Goal: Transaction & Acquisition: Purchase product/service

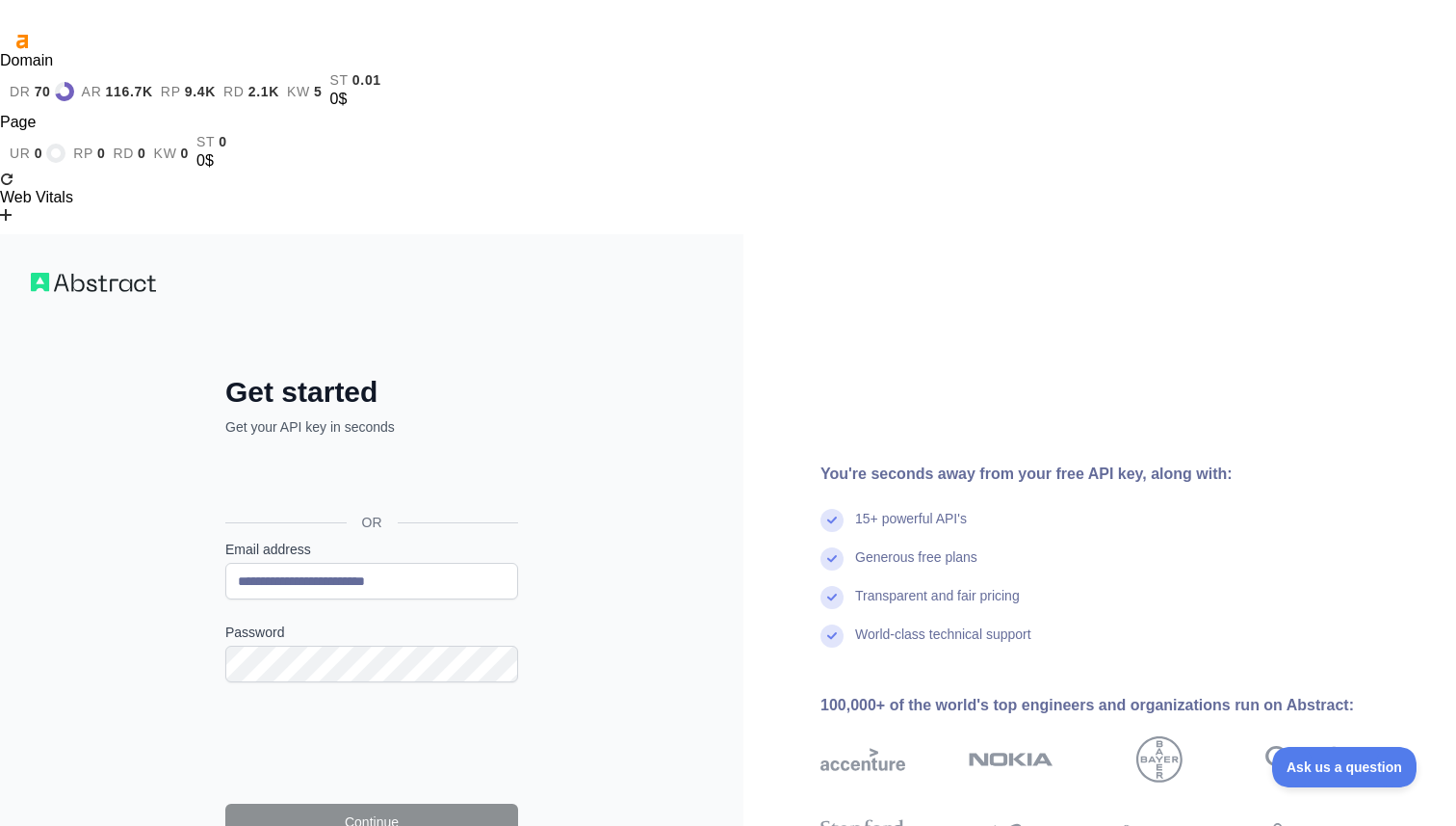
click at [247, 539] on form "**********" at bounding box center [371, 701] width 292 height 323
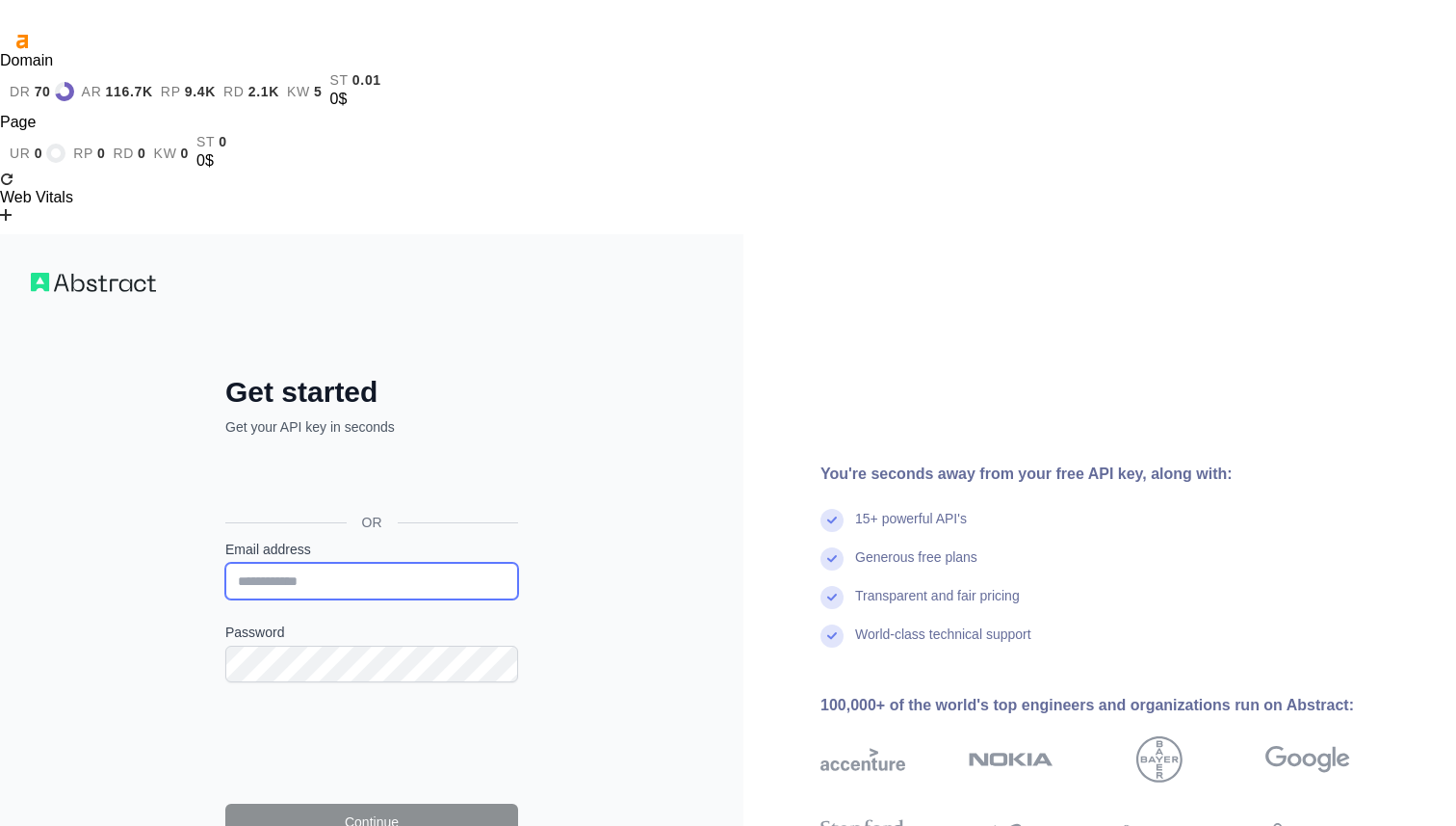
drag, startPoint x: 0, startPoint y: 0, endPoint x: 287, endPoint y: 363, distance: 462.8
click at [287, 562] on input "Email address" at bounding box center [371, 580] width 292 height 37
click at [270, 562] on input "Email address" at bounding box center [371, 580] width 292 height 37
type input "**********"
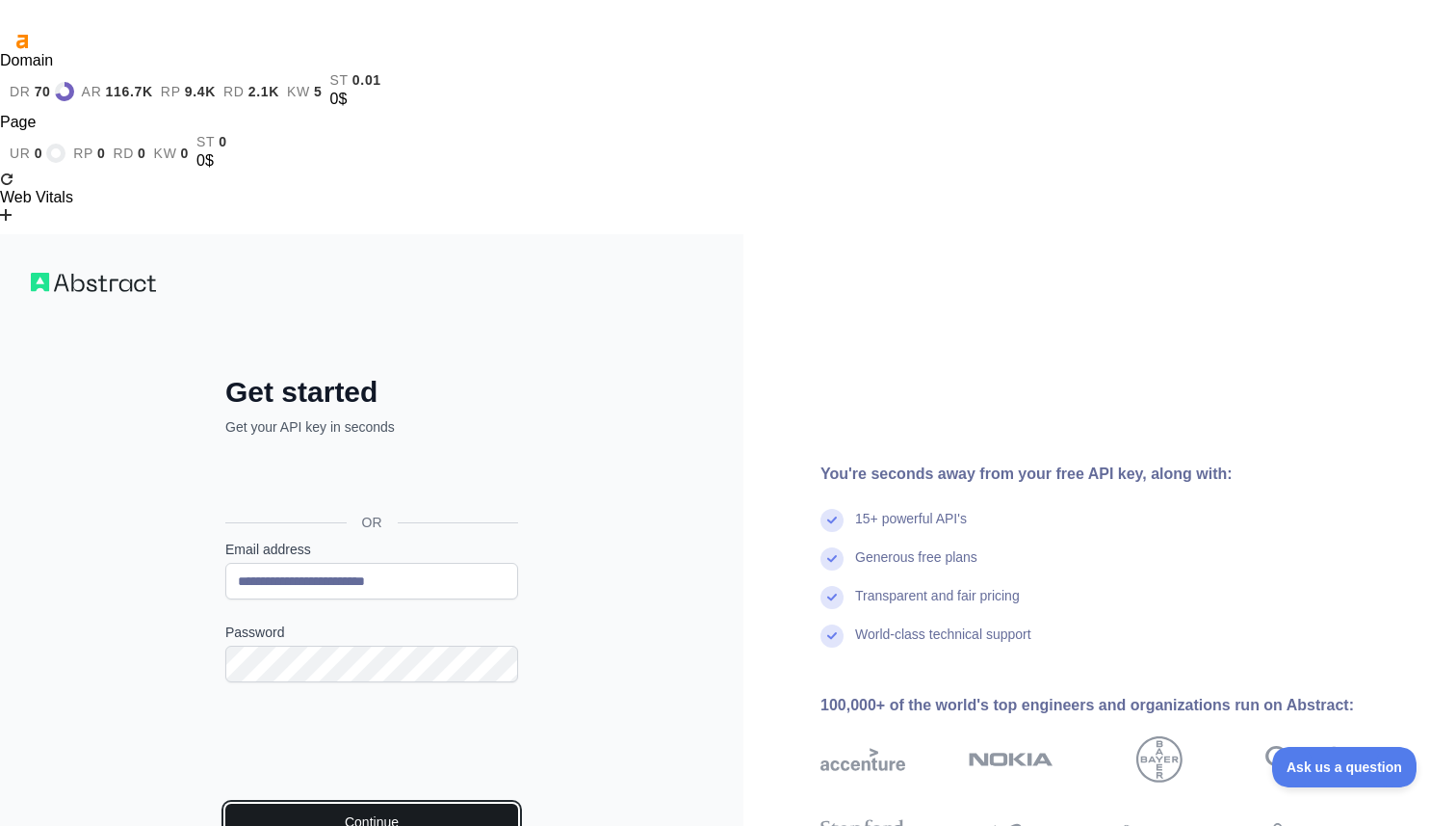
click at [426, 803] on button "Continue" at bounding box center [371, 821] width 292 height 37
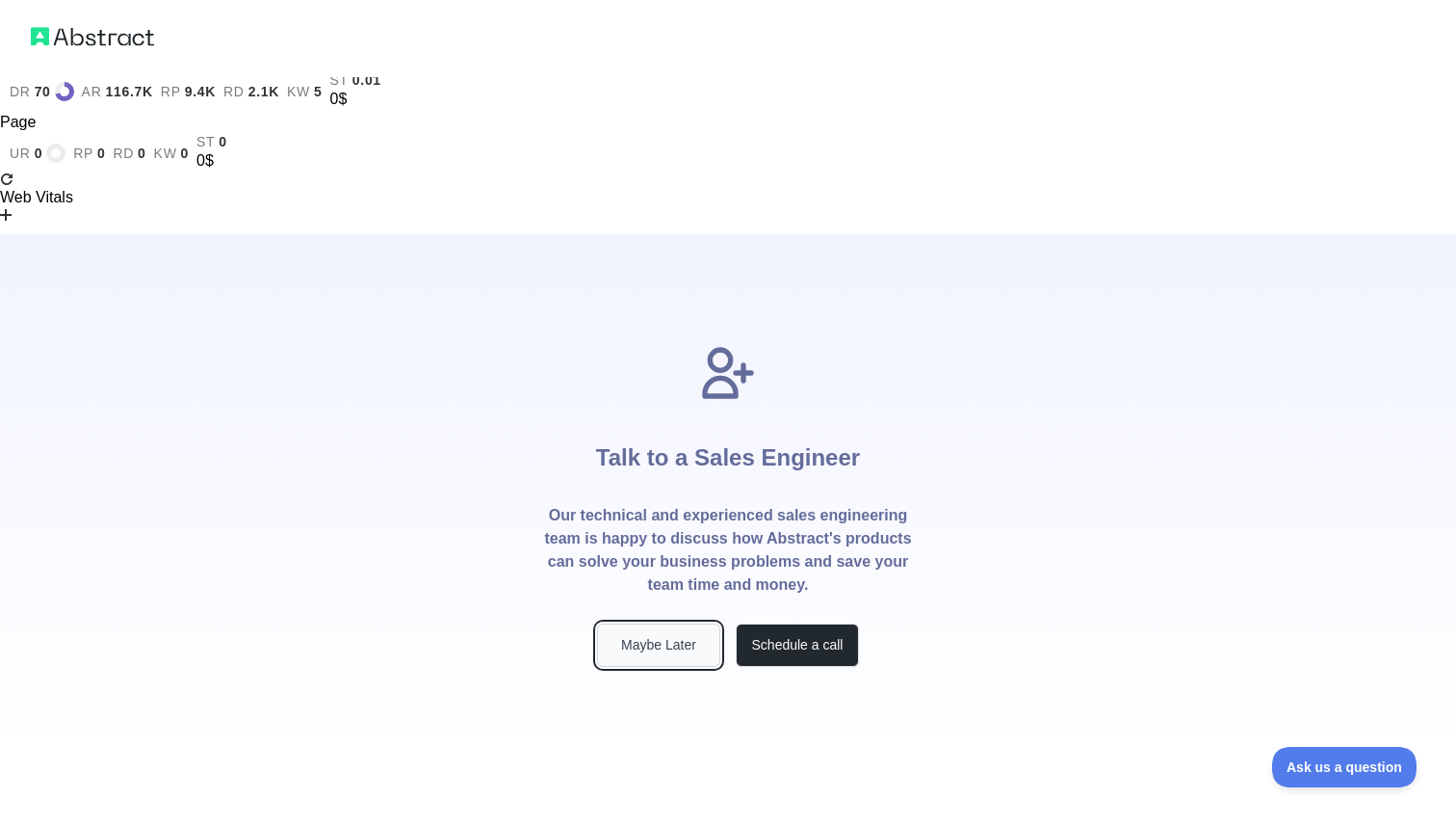
click at [635, 624] on button "Maybe Later" at bounding box center [658, 646] width 123 height 44
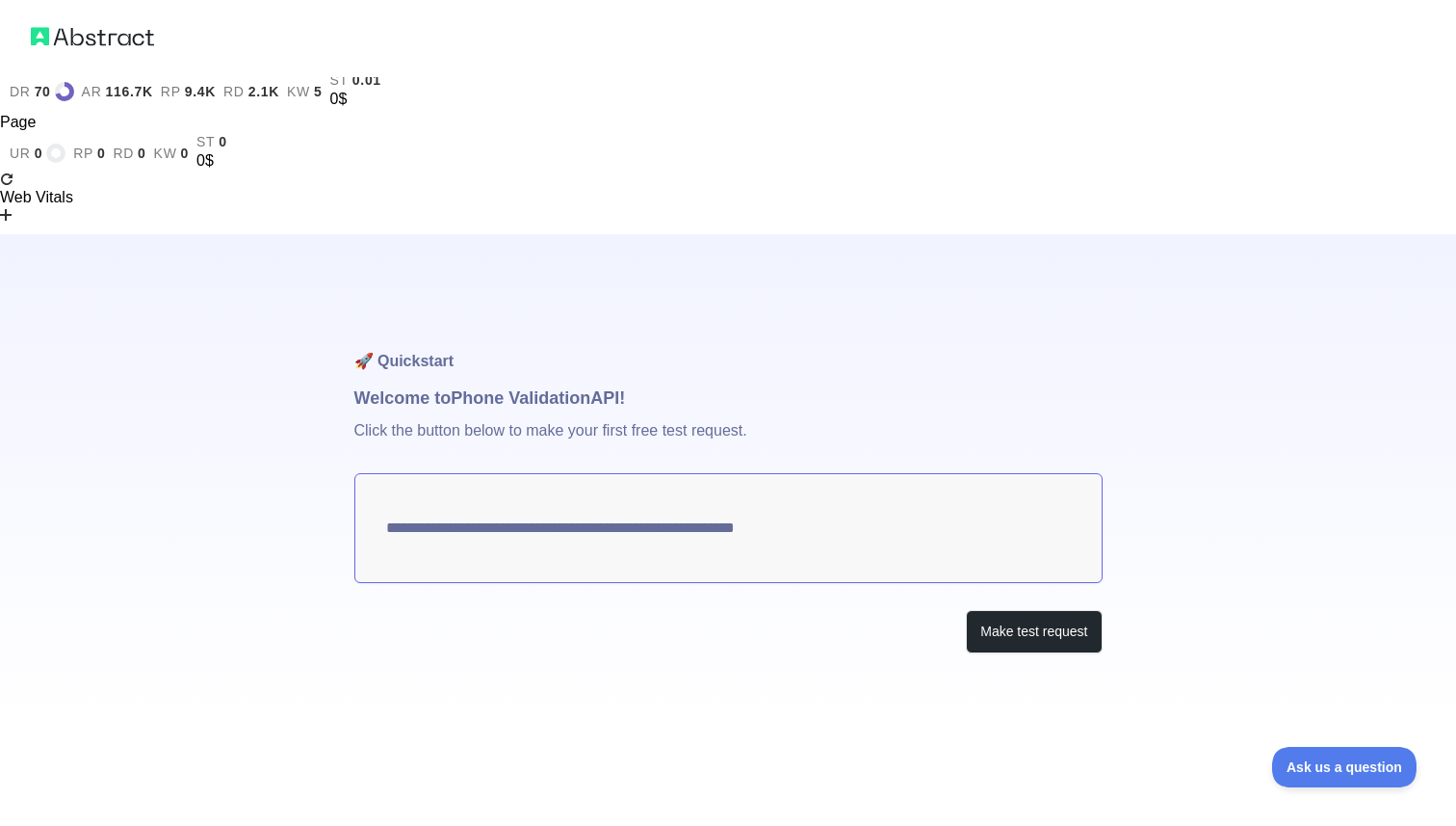
click at [790, 473] on textarea "**********" at bounding box center [728, 528] width 748 height 110
click at [790, 610] on button "Make test request" at bounding box center [1033, 632] width 136 height 44
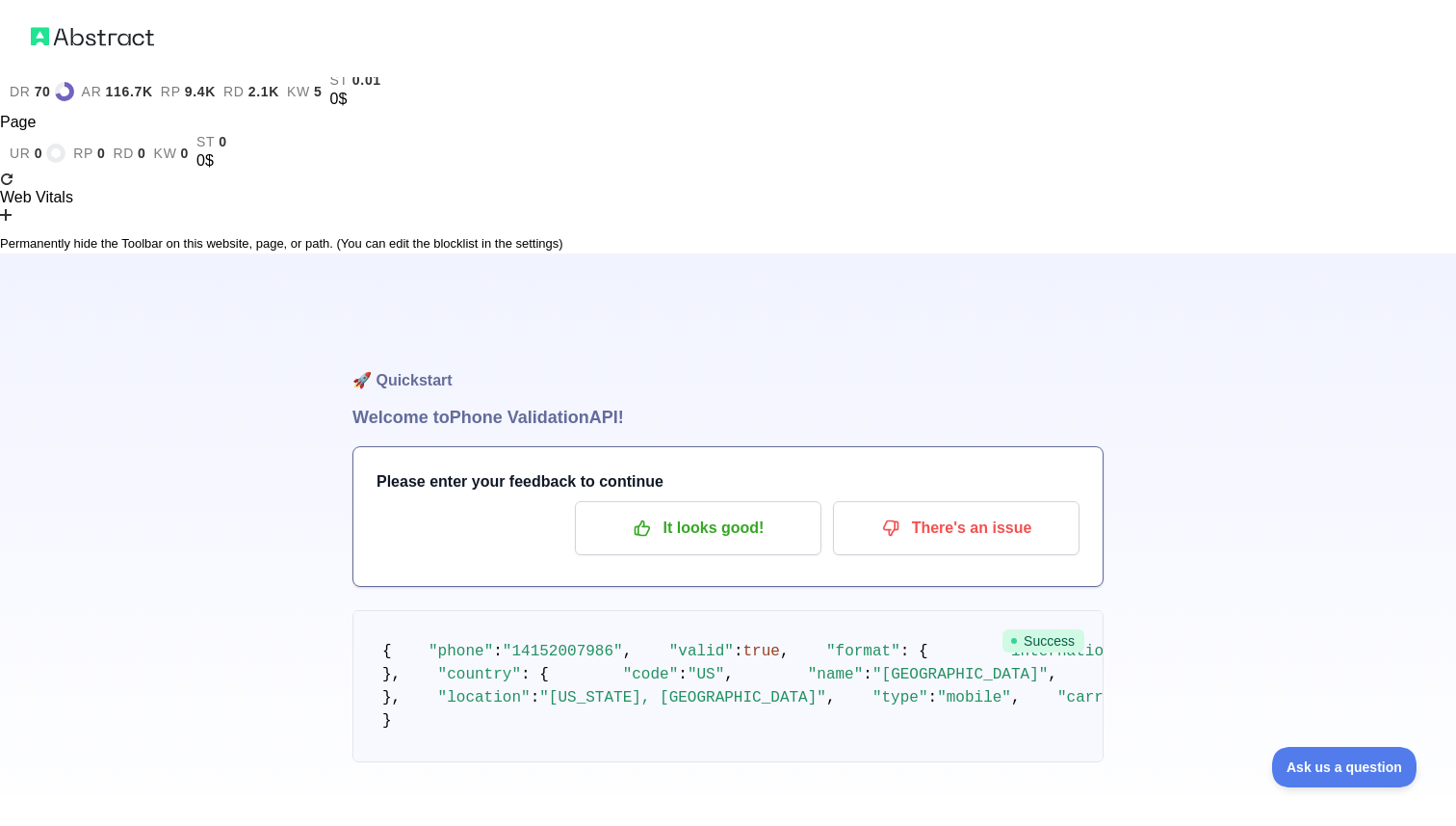
click at [14, 220] on icon at bounding box center [7, 227] width 14 height 14
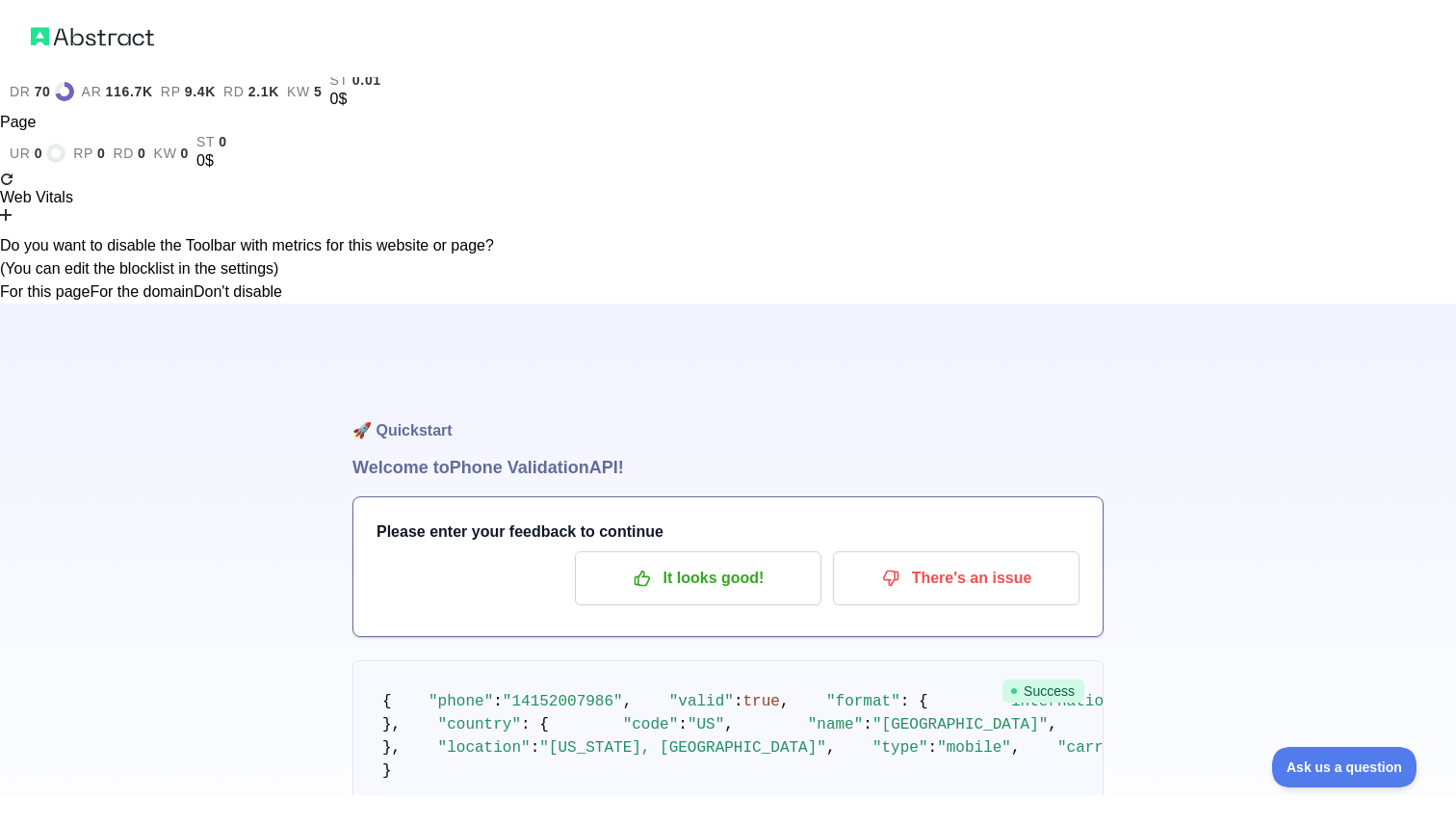
click at [193, 281] on button "For the domain" at bounding box center [141, 292] width 104 height 23
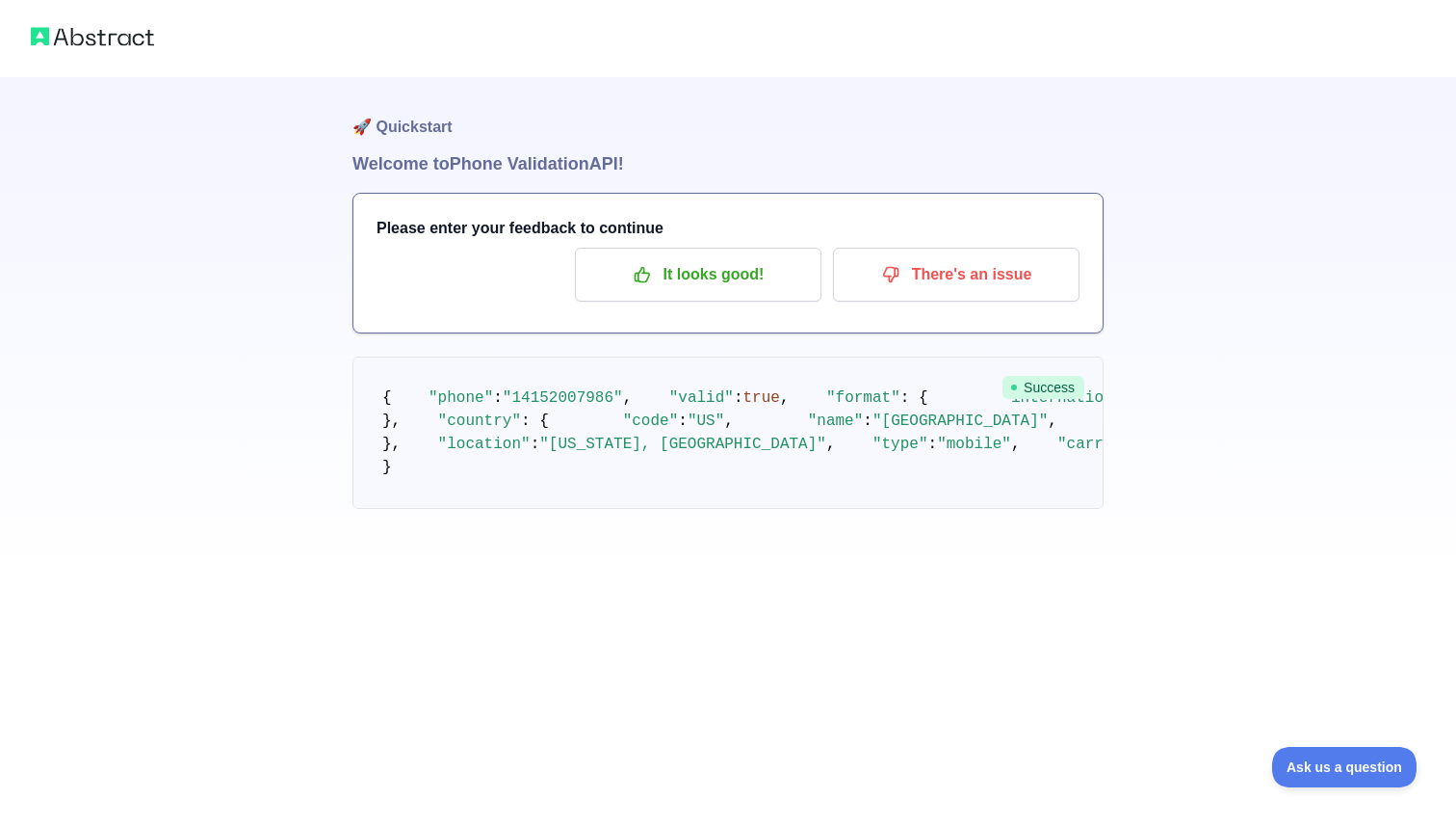
scroll to position [38, 0]
click at [704, 258] on p "It looks good!" at bounding box center [699, 274] width 218 height 33
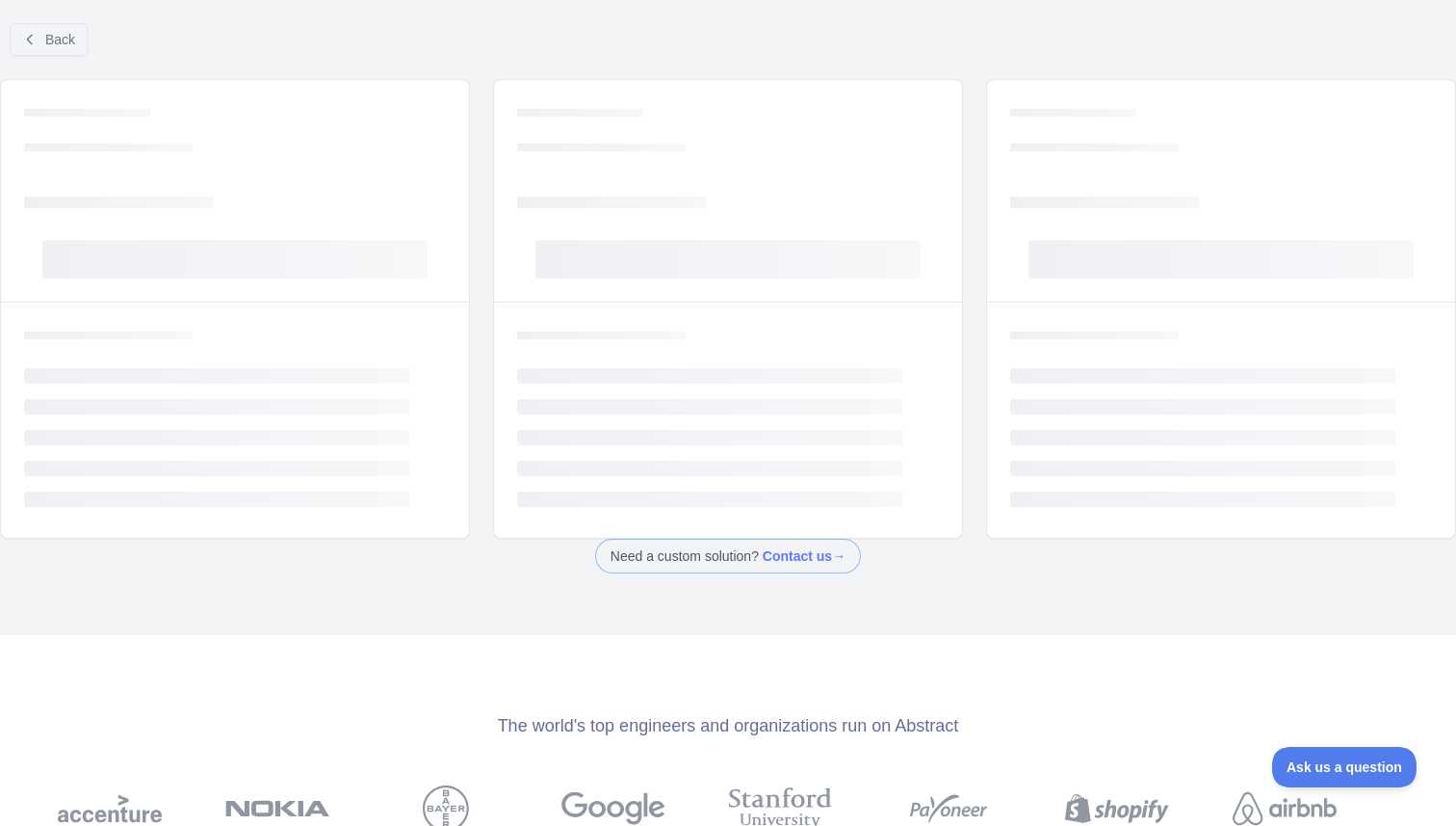
click at [704, 241] on rect at bounding box center [728, 259] width 386 height 39
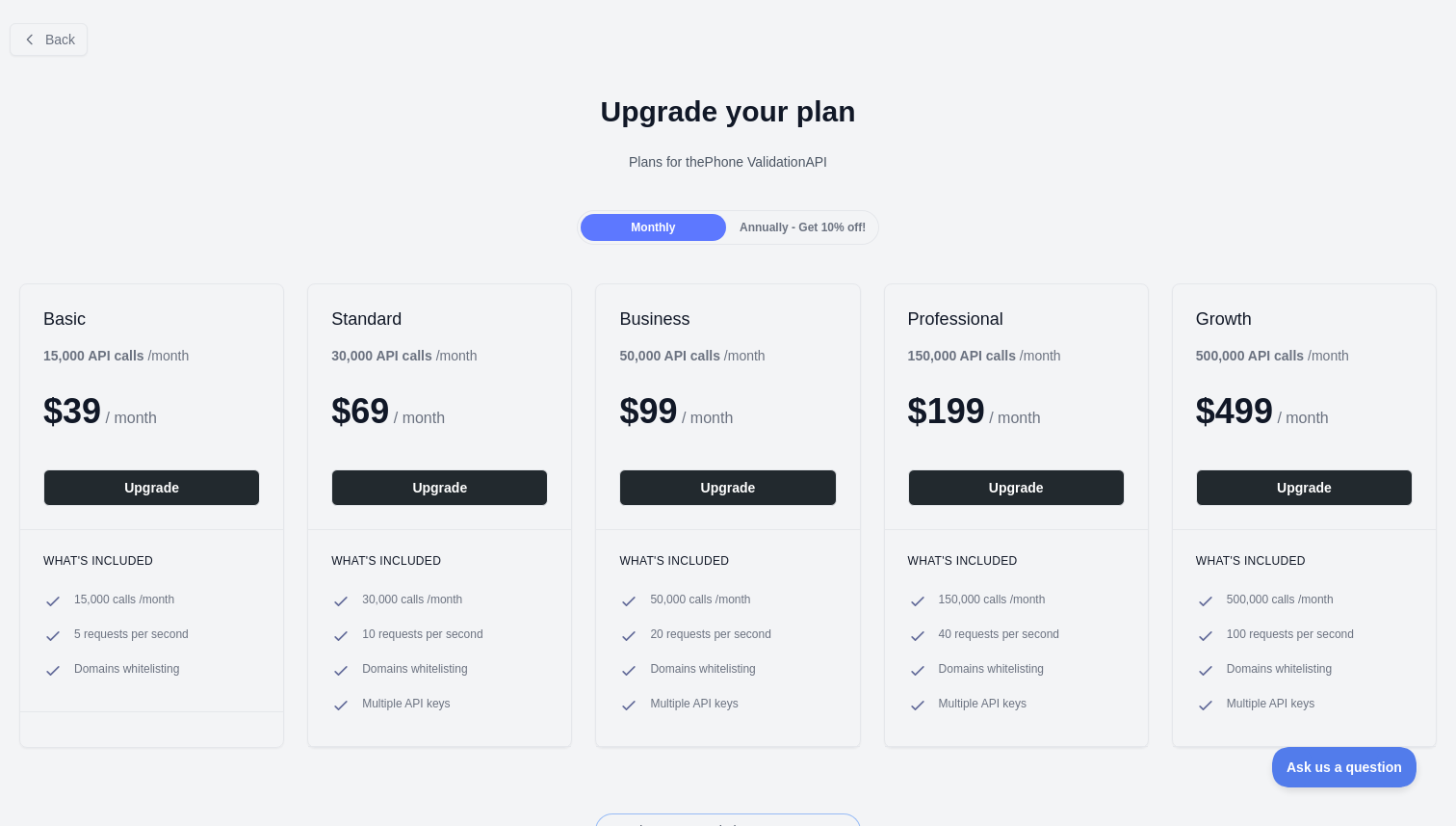
click at [790, 238] on div "Annually - Get 10% off!" at bounding box center [802, 227] width 146 height 27
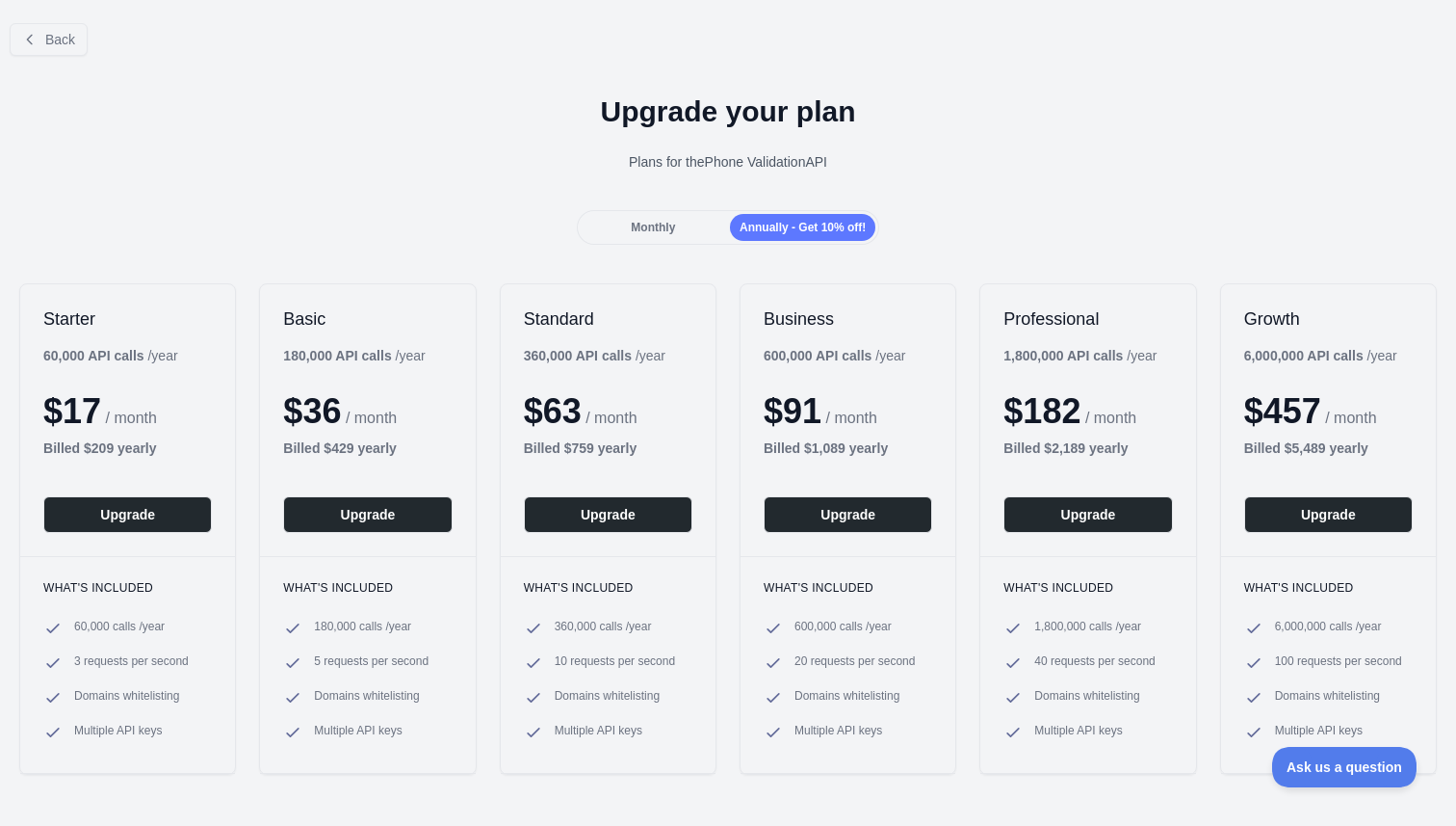
click at [595, 234] on div "Monthly" at bounding box center [653, 227] width 146 height 27
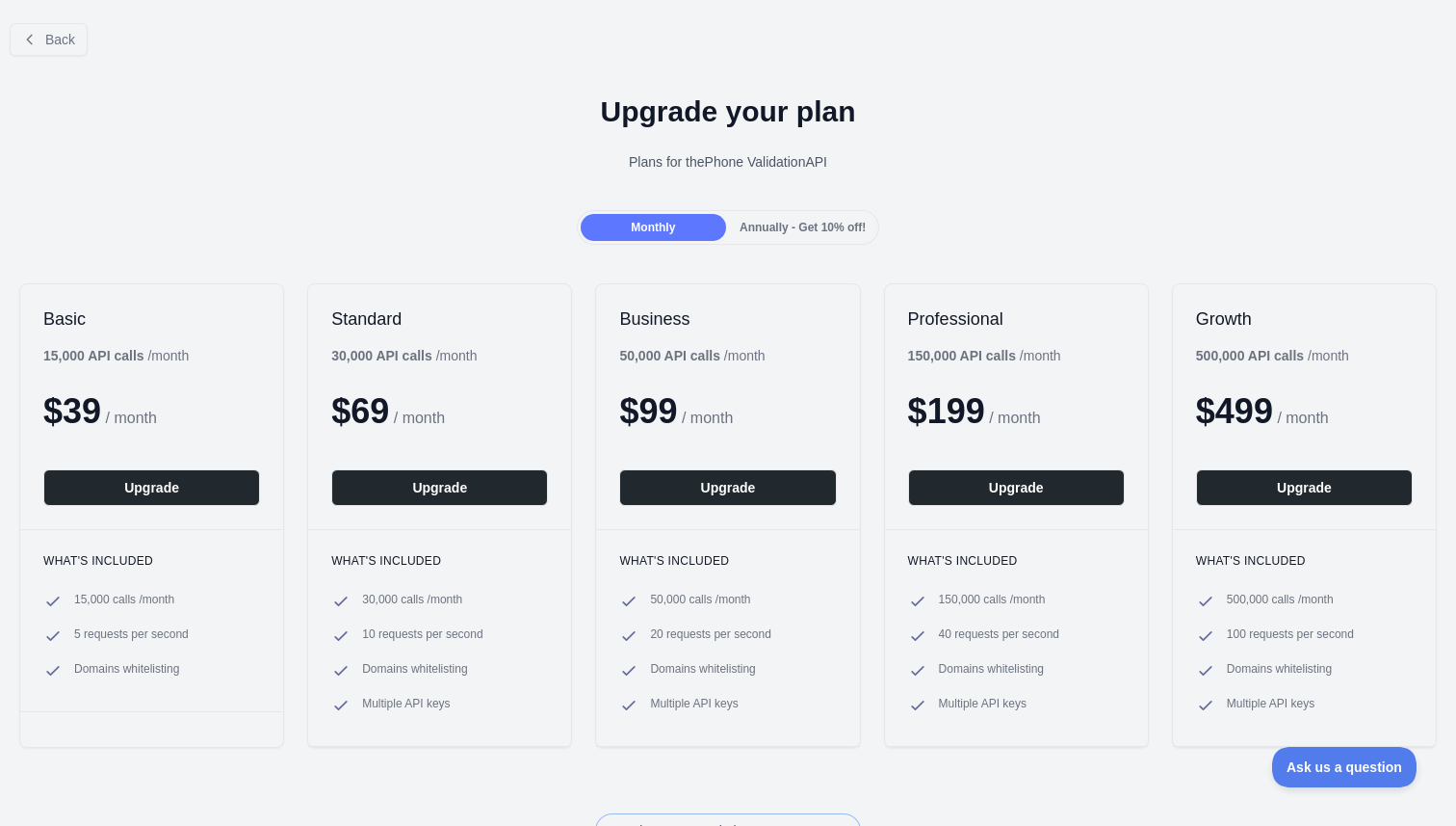
scroll to position [317, 0]
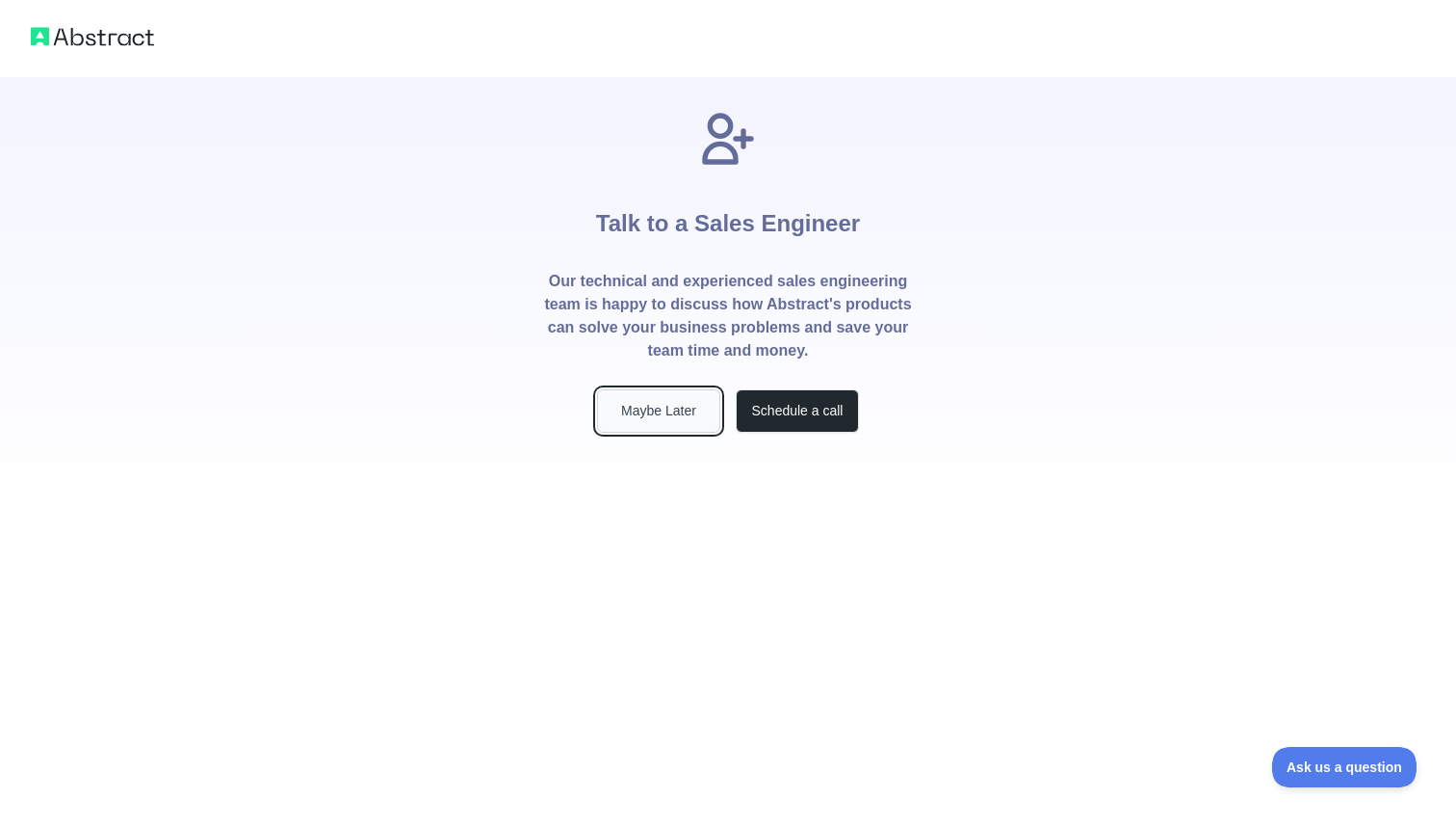
click at [658, 417] on button "Maybe Later" at bounding box center [658, 411] width 123 height 44
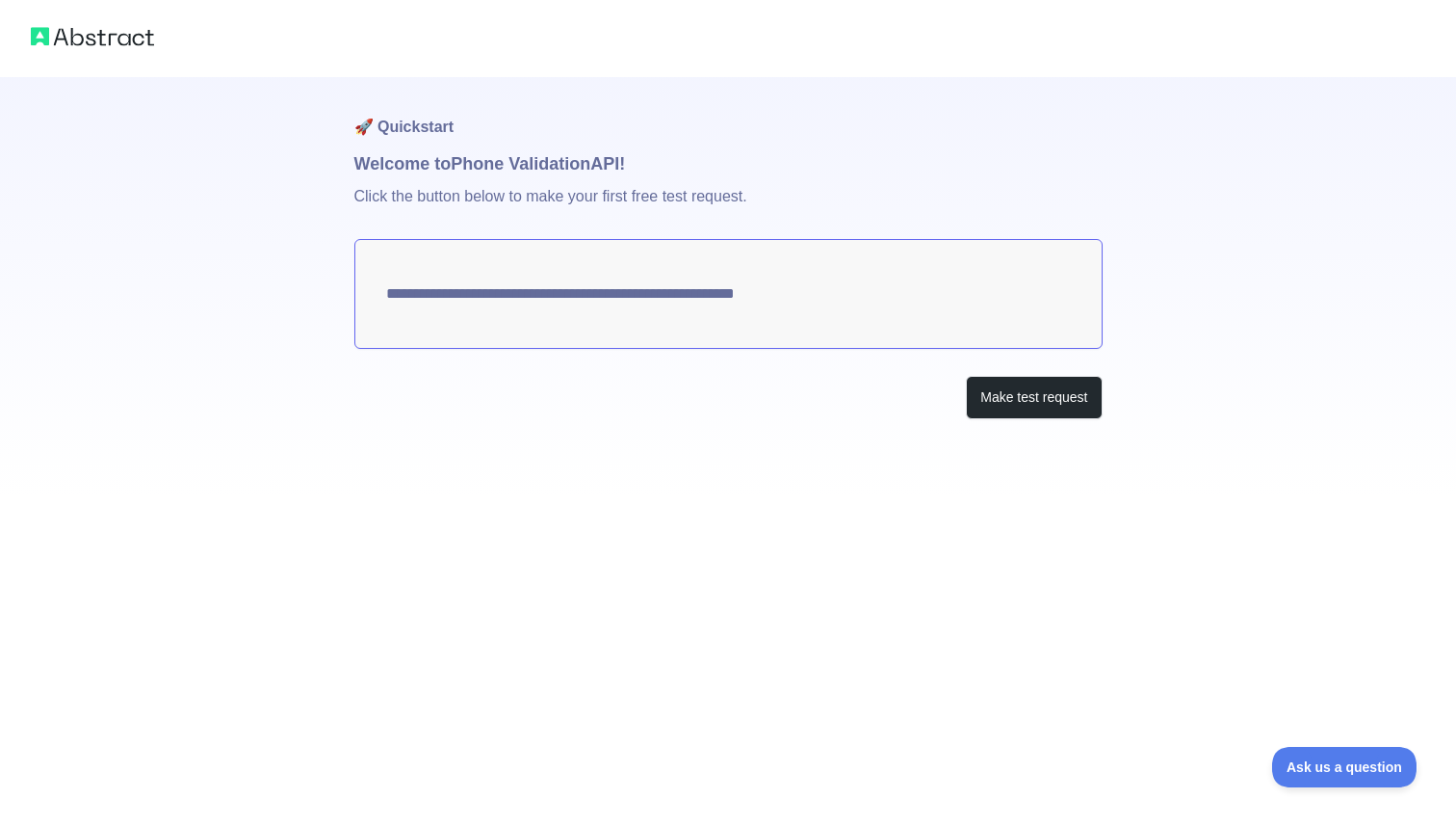
click at [534, 285] on textarea "**********" at bounding box center [728, 294] width 748 height 110
click at [790, 389] on button "Make test request" at bounding box center [1033, 398] width 136 height 44
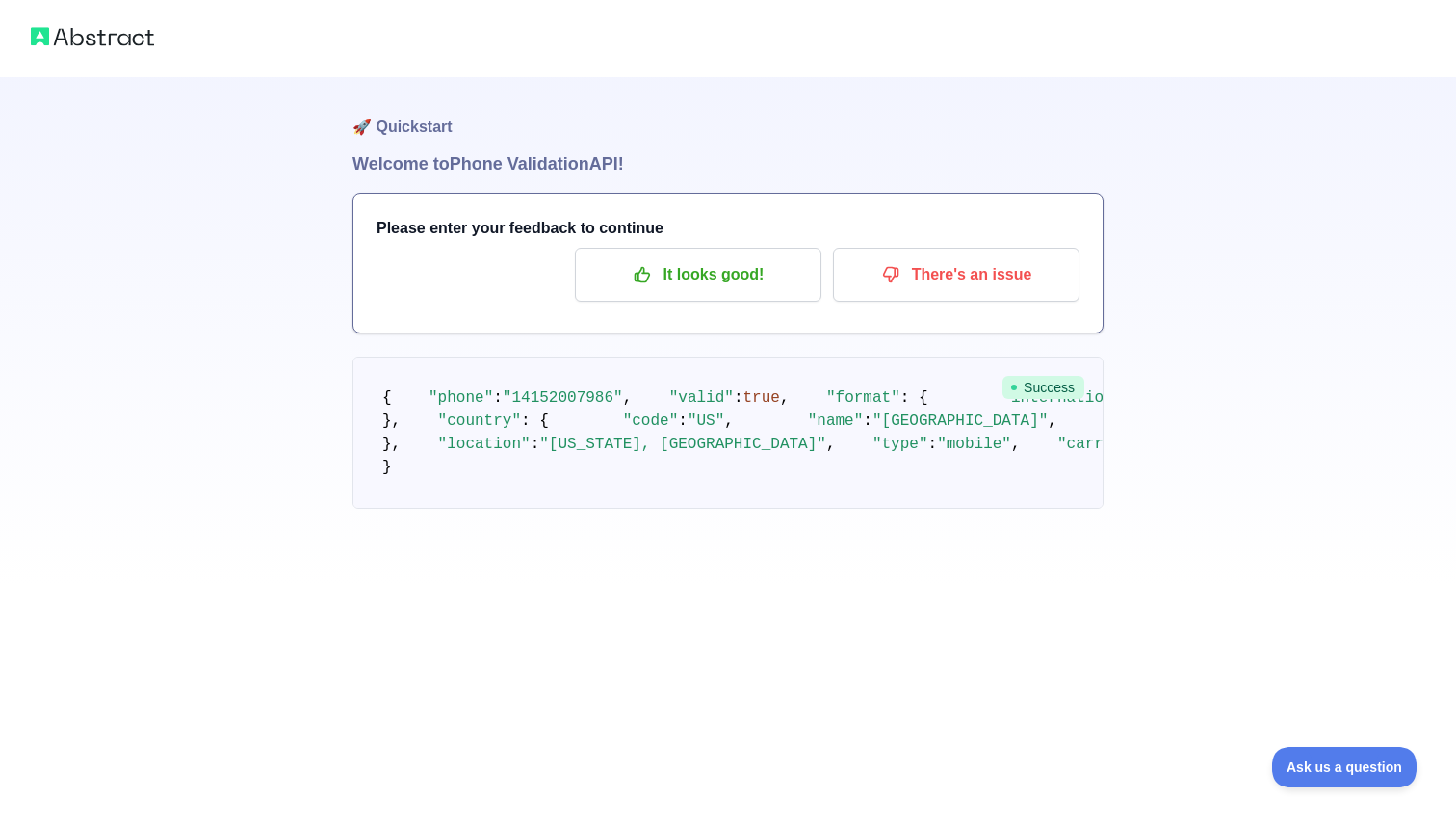
click at [110, 27] on img at bounding box center [92, 36] width 123 height 27
click at [95, 45] on img at bounding box center [92, 36] width 123 height 27
click at [749, 275] on p "It looks good!" at bounding box center [699, 274] width 218 height 33
